Goal: Download file/media

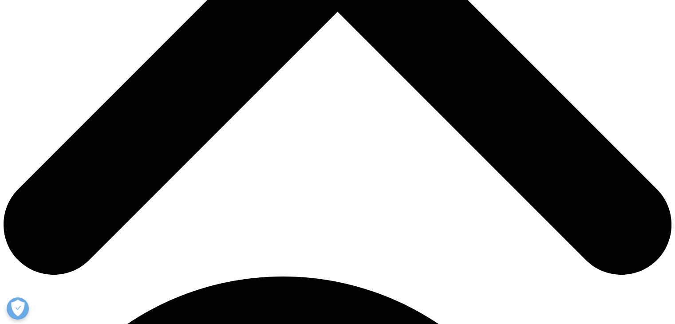
scroll to position [355, 0]
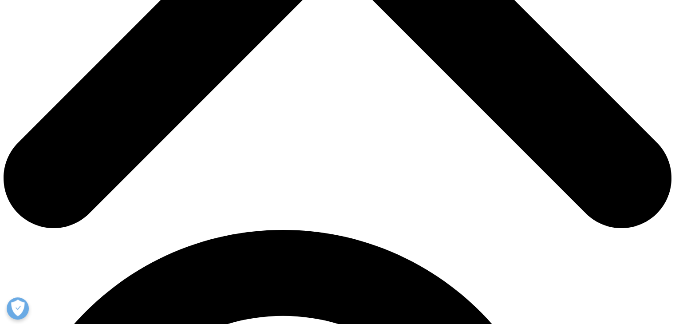
scroll to position [443, 0]
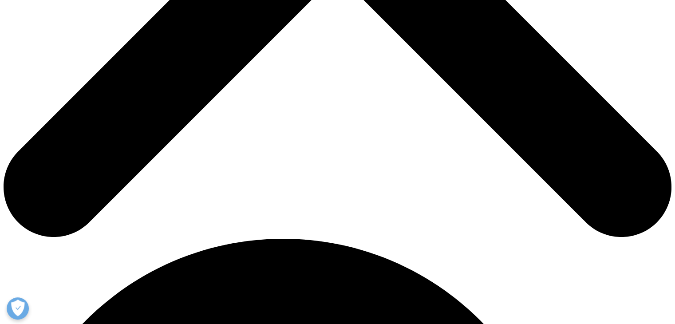
type input "Ana"
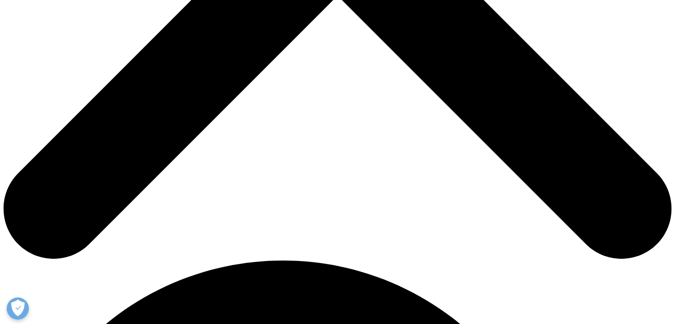
scroll to position [399, 0]
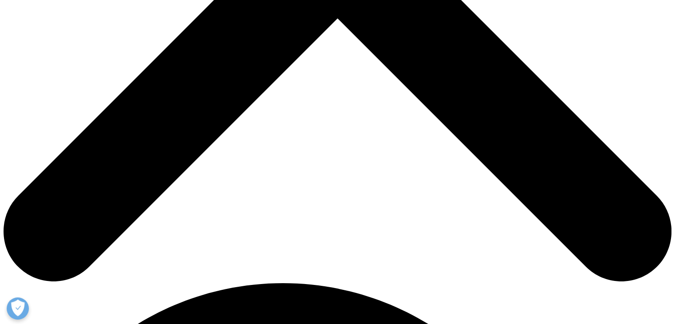
type input "Rasquel"
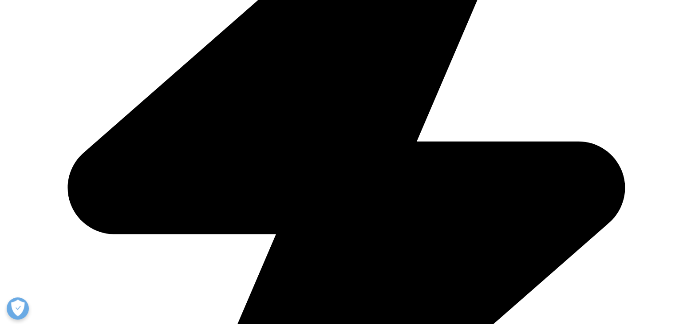
type input "anaclararasquel@gmail.com"
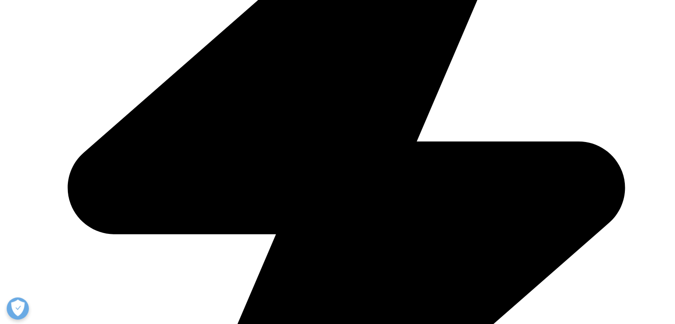
type input "Estudante"
type input "ESPM"
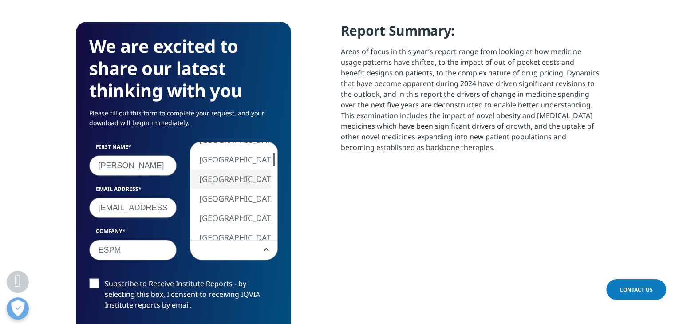
select select "[GEOGRAPHIC_DATA]"
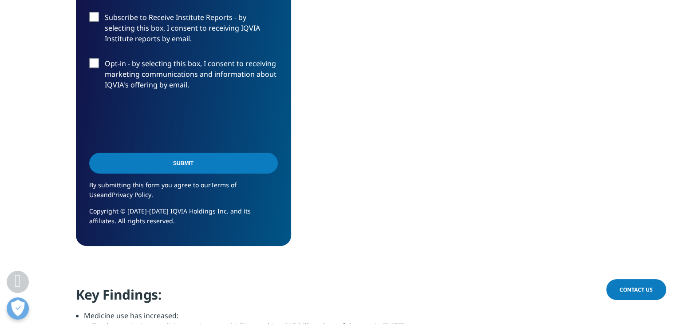
click at [188, 174] on div "Submit" at bounding box center [183, 164] width 188 height 32
click at [193, 171] on input "Submit" at bounding box center [183, 163] width 188 height 21
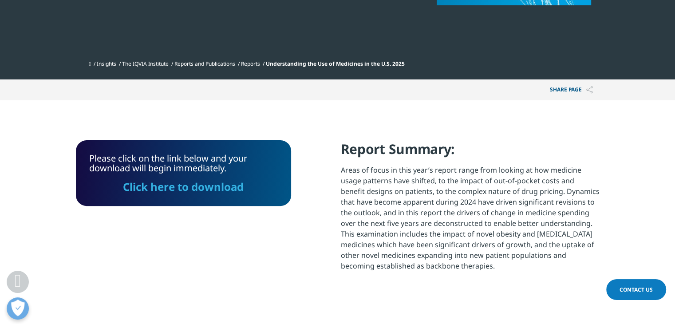
scroll to position [257, 0]
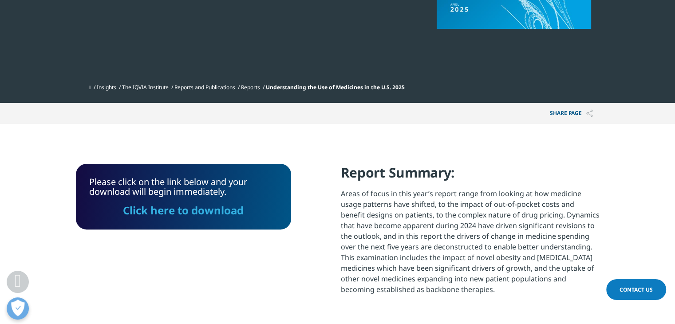
drag, startPoint x: 215, startPoint y: 211, endPoint x: 520, endPoint y: 183, distance: 306.4
click at [215, 211] on link "Click here to download" at bounding box center [183, 210] width 121 height 15
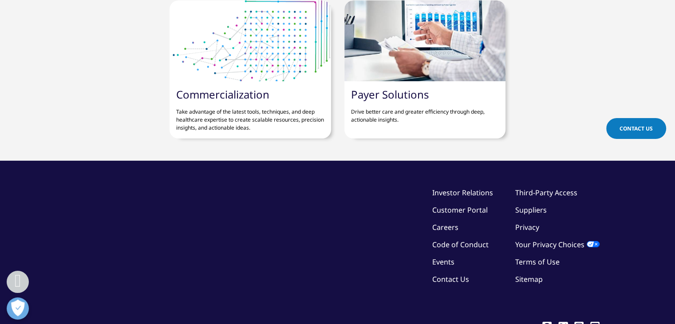
scroll to position [3380, 0]
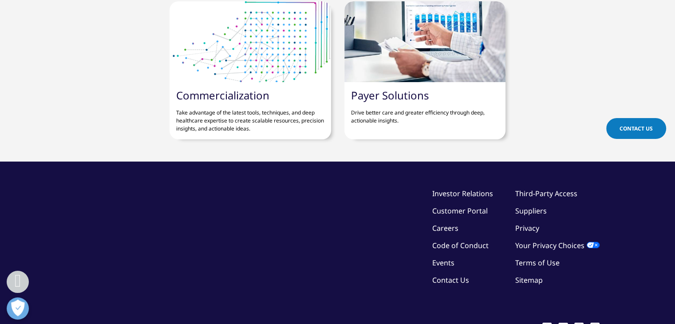
click at [318, 188] on div "©2025 IQVIA Inc, All Rights Reserved. Investor Relations Customer Portal Career…" at bounding box center [337, 253] width 523 height 130
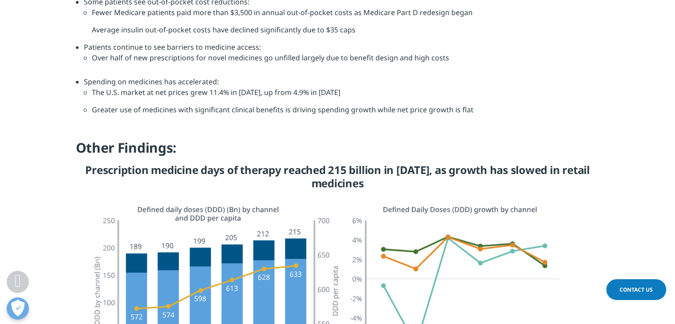
scroll to position [0, 0]
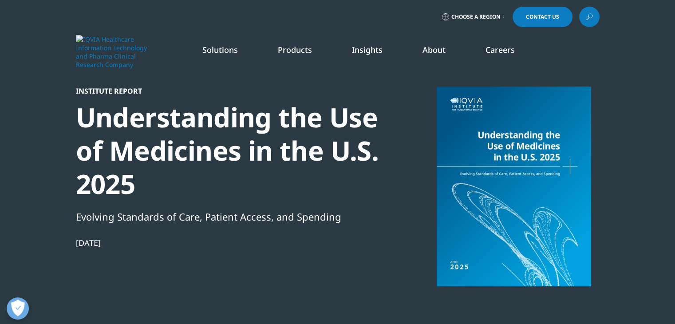
click at [461, 16] on span "Choose a Region" at bounding box center [475, 16] width 49 height 7
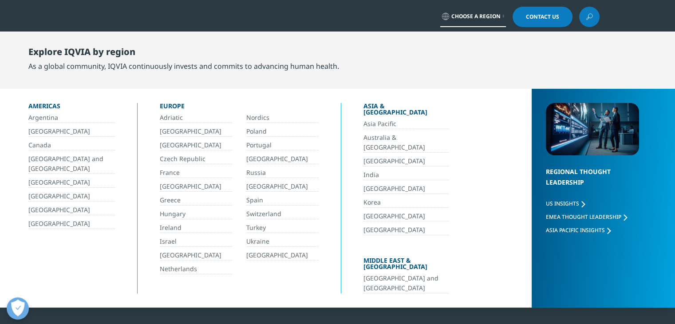
click at [472, 18] on span "Choose a Region" at bounding box center [475, 16] width 49 height 7
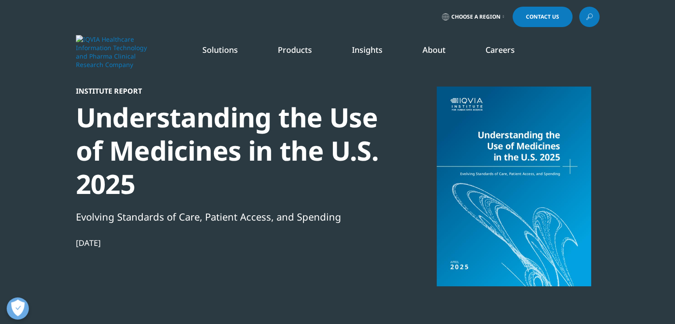
click at [214, 155] on p "An in-depth exploration of the global healthcare ecosystem with timely research…" at bounding box center [219, 134] width 122 height 47
click at [219, 159] on icon "Primary" at bounding box center [217, 161] width 3 height 5
